Goal: Transaction & Acquisition: Download file/media

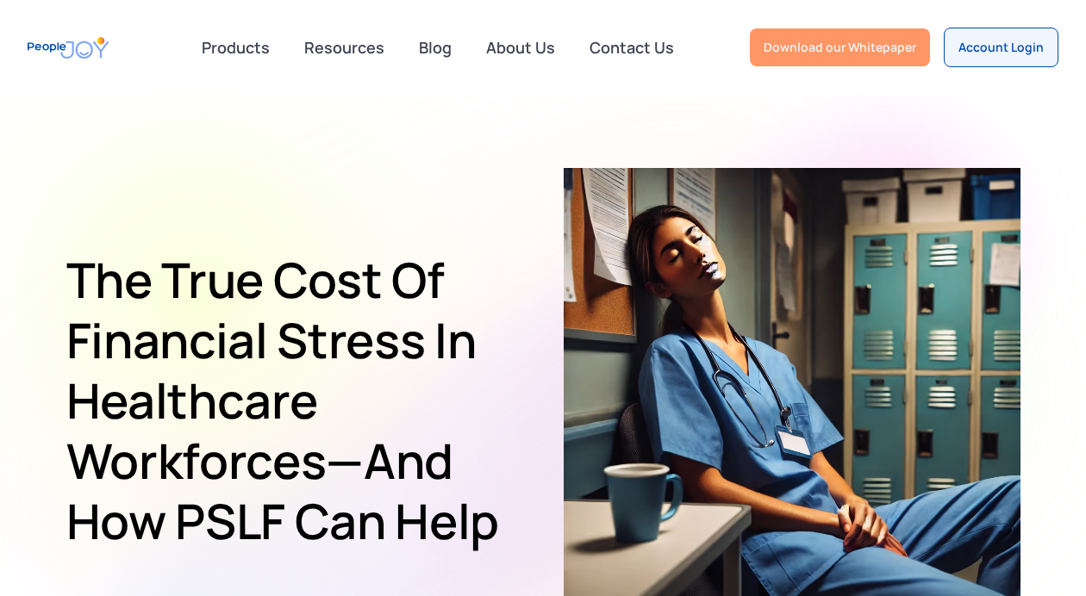
click at [836, 41] on div "Download our Whitepaper" at bounding box center [839, 47] width 152 height 17
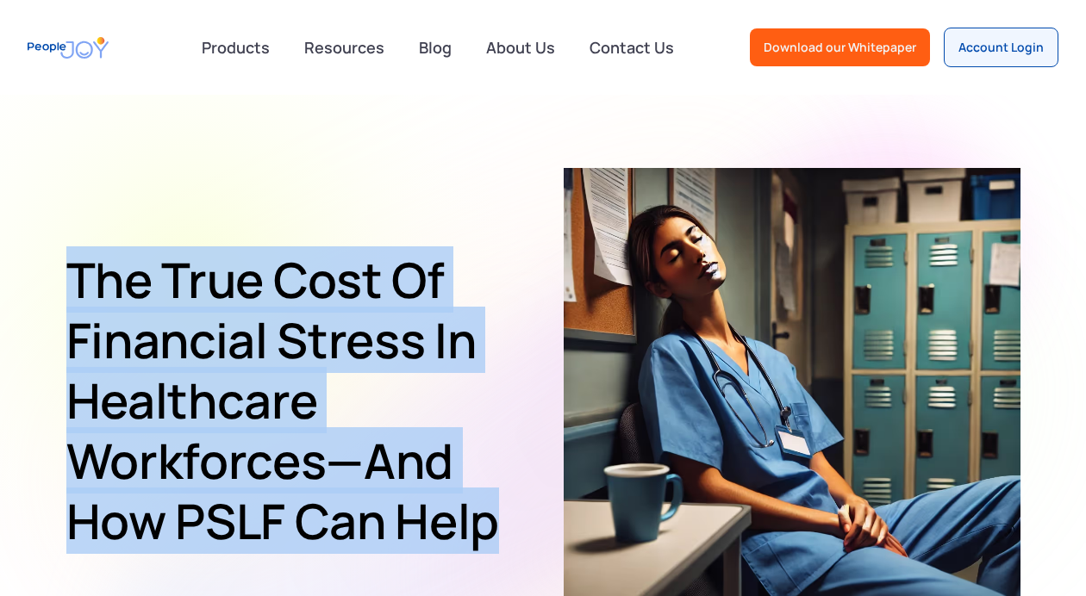
drag, startPoint x: 59, startPoint y: 275, endPoint x: 497, endPoint y: 538, distance: 511.2
click at [497, 538] on section "The True Cost of Financial Stress in Healthcare Workforces—and How PSLF Can Help" at bounding box center [543, 396] width 1086 height 603
copy h1 "The True Cost of Financial Stress in Healthcare Workforces—and How PSLF Can Help"
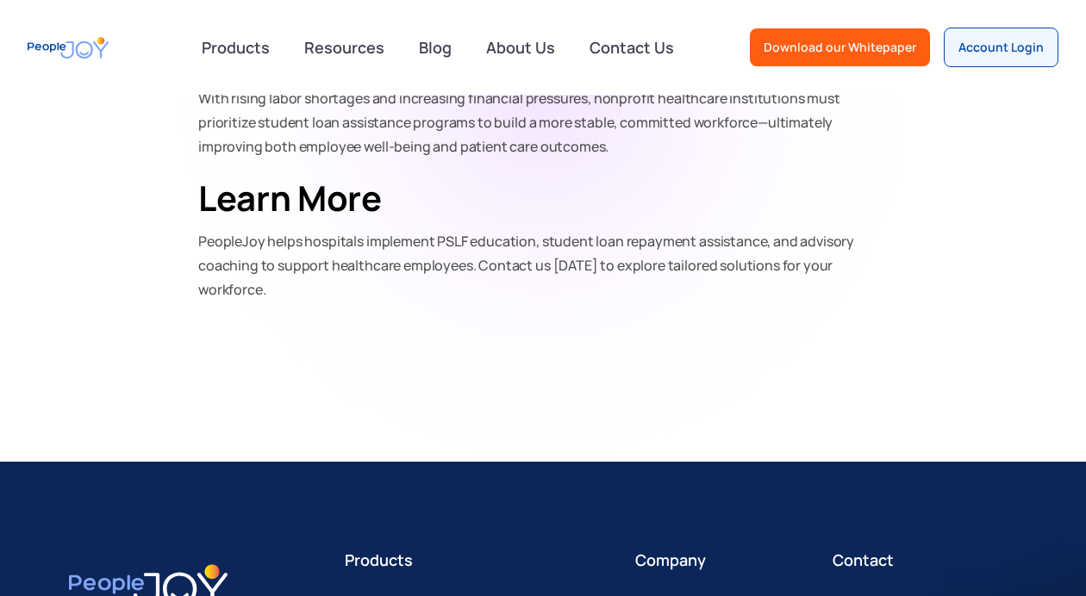
scroll to position [2905, 0]
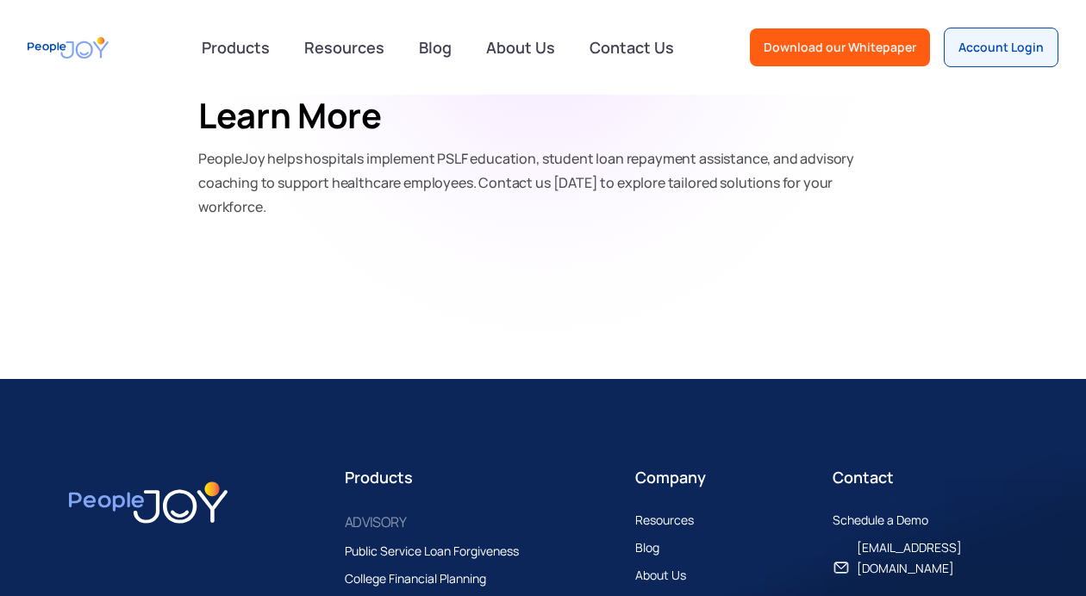
scroll to position [2987, 0]
